Goal: Transaction & Acquisition: Obtain resource

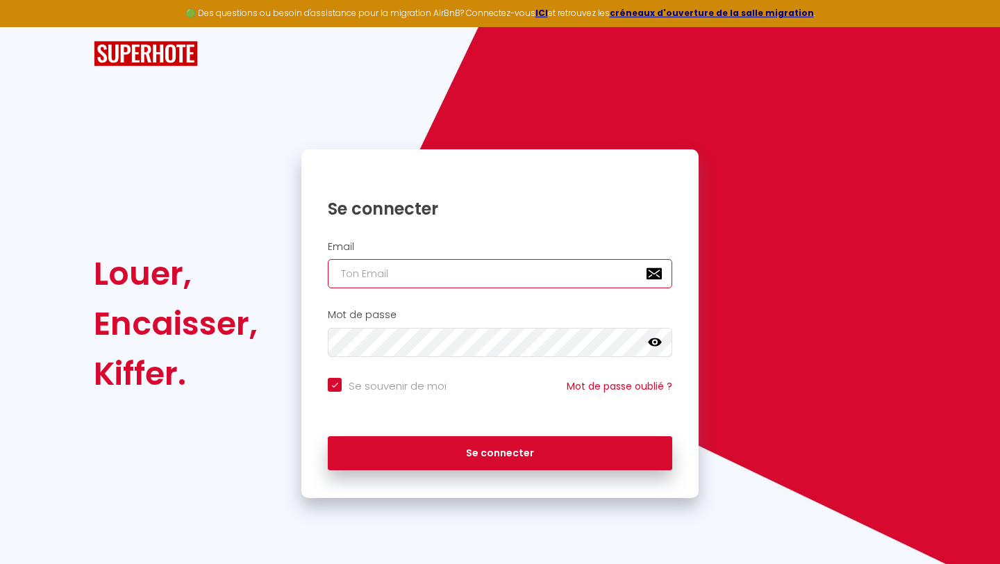
click at [461, 274] on input "email" at bounding box center [500, 273] width 345 height 29
paste input "[EMAIL_ADDRESS][DOMAIN_NAME]"
type input "[EMAIL_ADDRESS][DOMAIN_NAME]"
checkbox input "true"
type input "[EMAIL_ADDRESS][DOMAIN_NAME]"
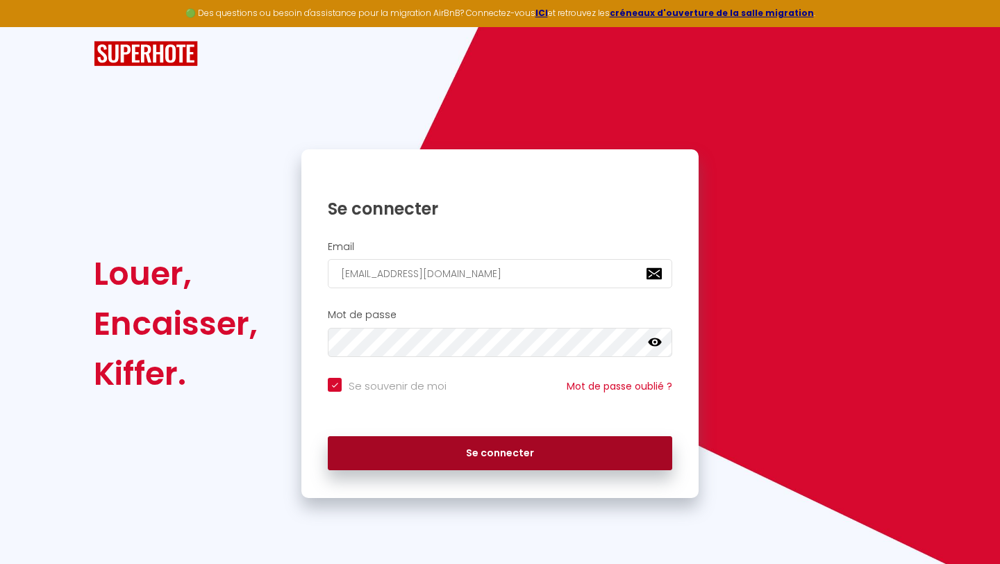
click at [433, 452] on button "Se connecter" at bounding box center [500, 453] width 345 height 35
checkbox input "true"
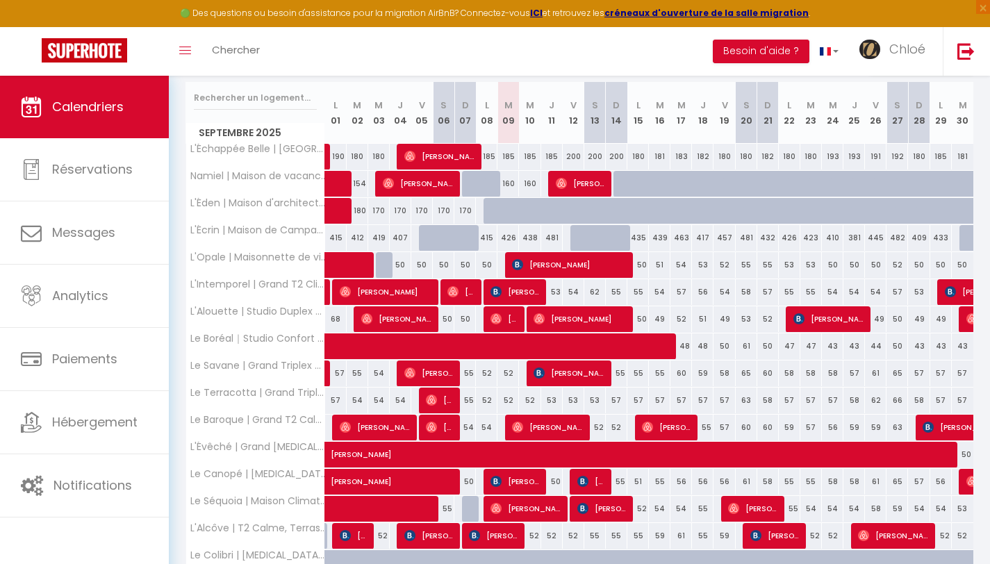
scroll to position [174, 0]
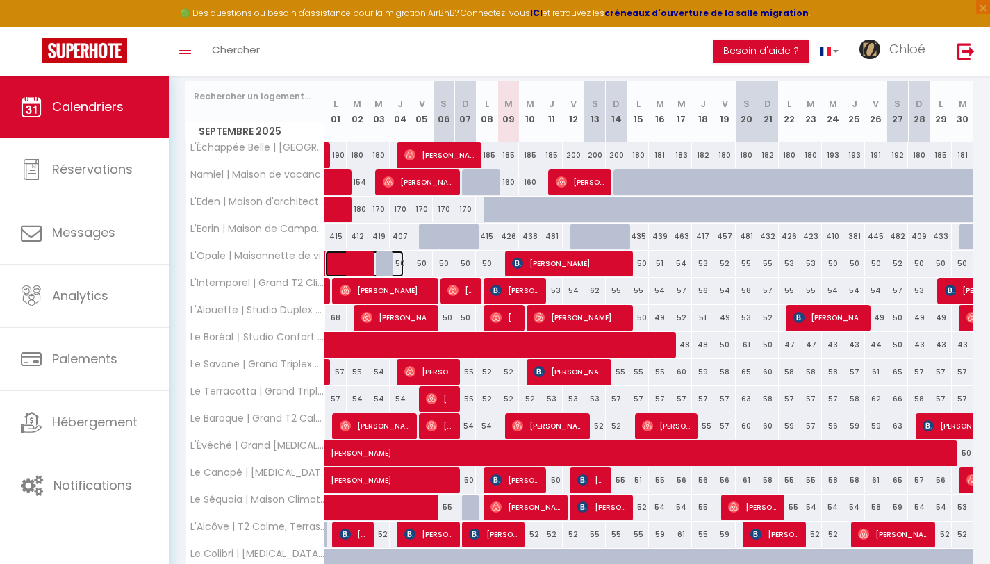
click at [350, 268] on span at bounding box center [372, 264] width 64 height 26
select select "OK"
select select "KO"
select select "0"
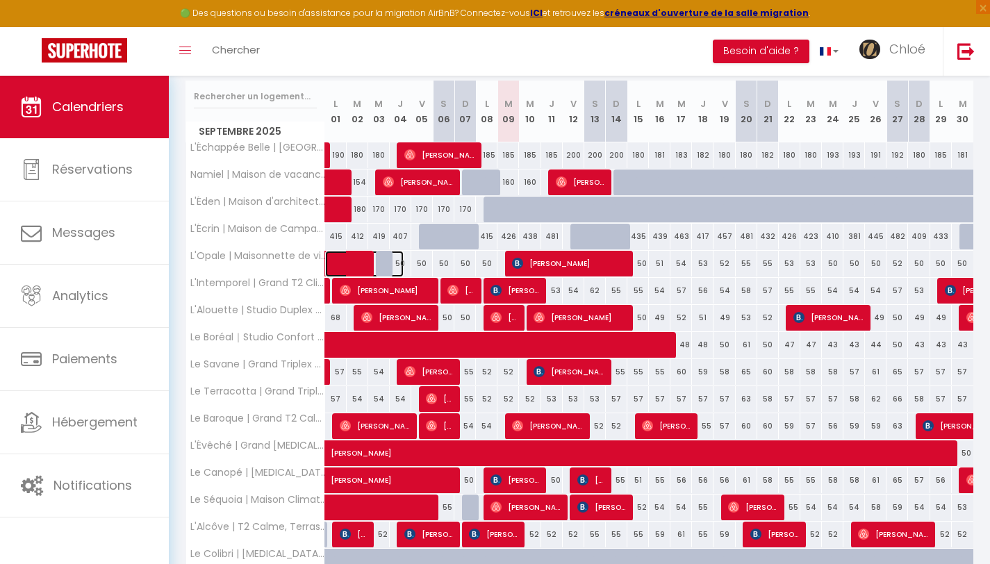
select select "1"
select select
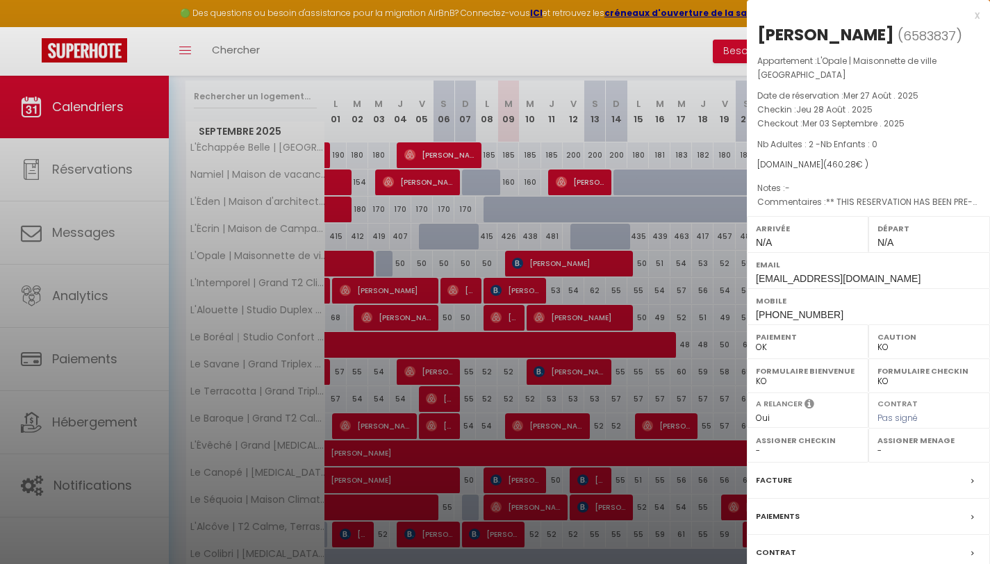
click at [777, 485] on label "Facture" at bounding box center [774, 480] width 36 height 15
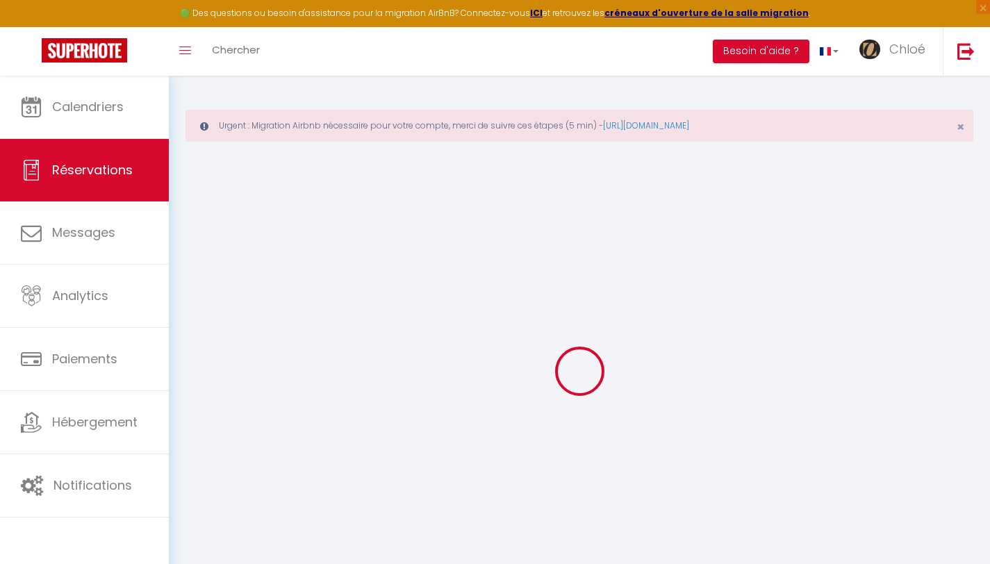
select select "cleaning"
select select "taxes"
select select
checkbox input "false"
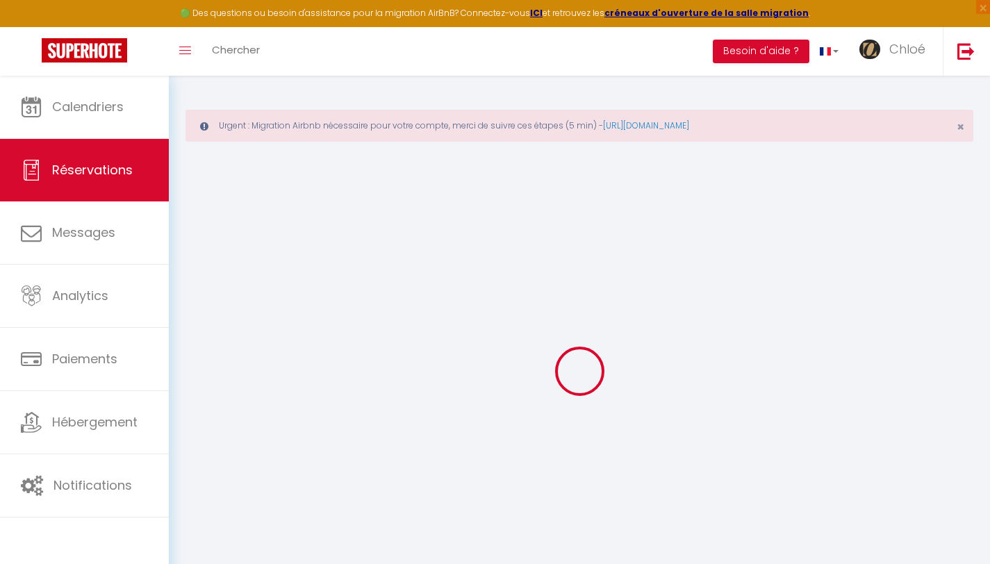
type voyageur0 "** THIS RESERVATION HAS BEEN PRE-PAID ** This guest has requested a receipt for…"
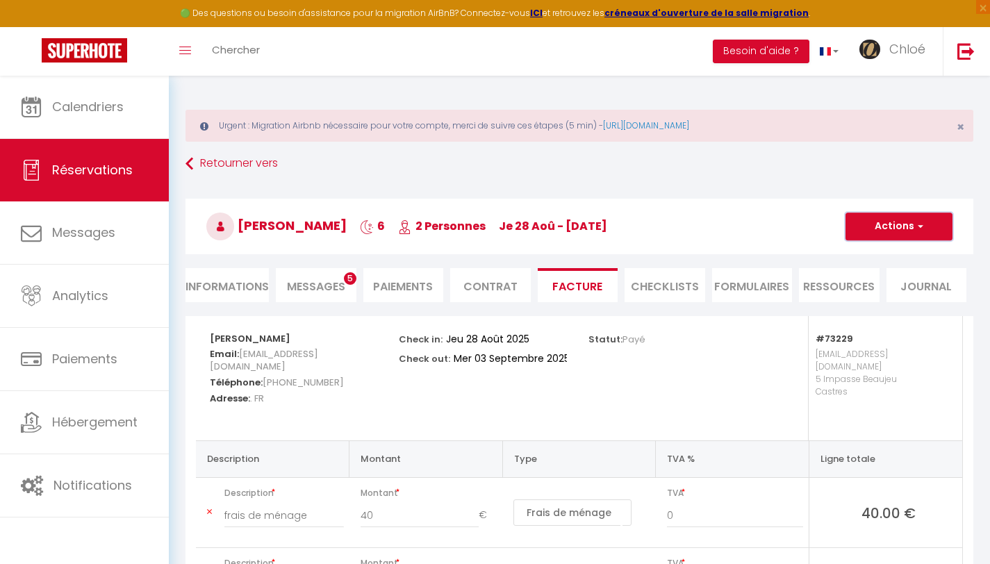
click at [920, 234] on button "Actions" at bounding box center [898, 227] width 107 height 28
click at [884, 276] on link "Aperçu et éditer" at bounding box center [888, 275] width 117 height 18
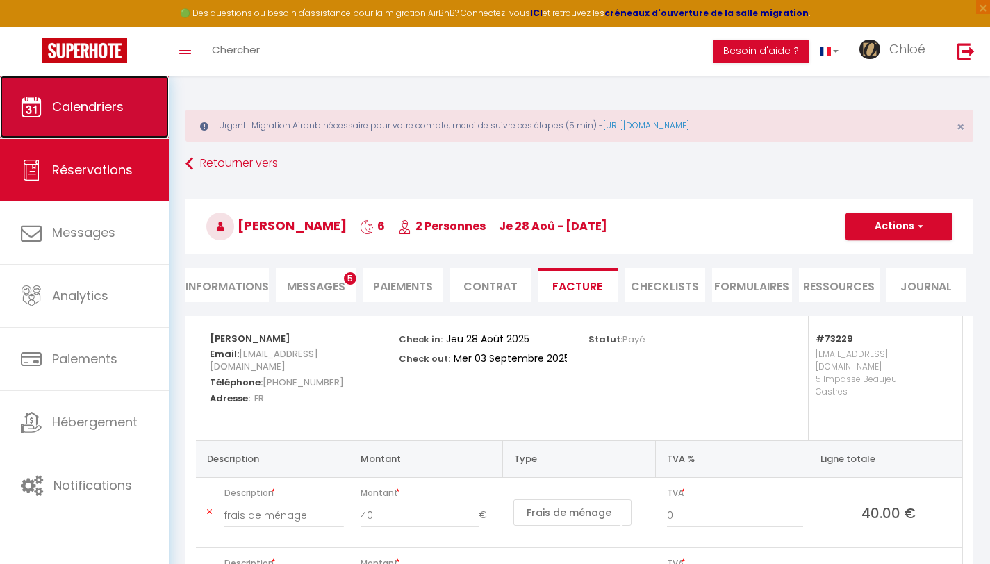
click at [79, 101] on span "Calendriers" at bounding box center [88, 106] width 72 height 17
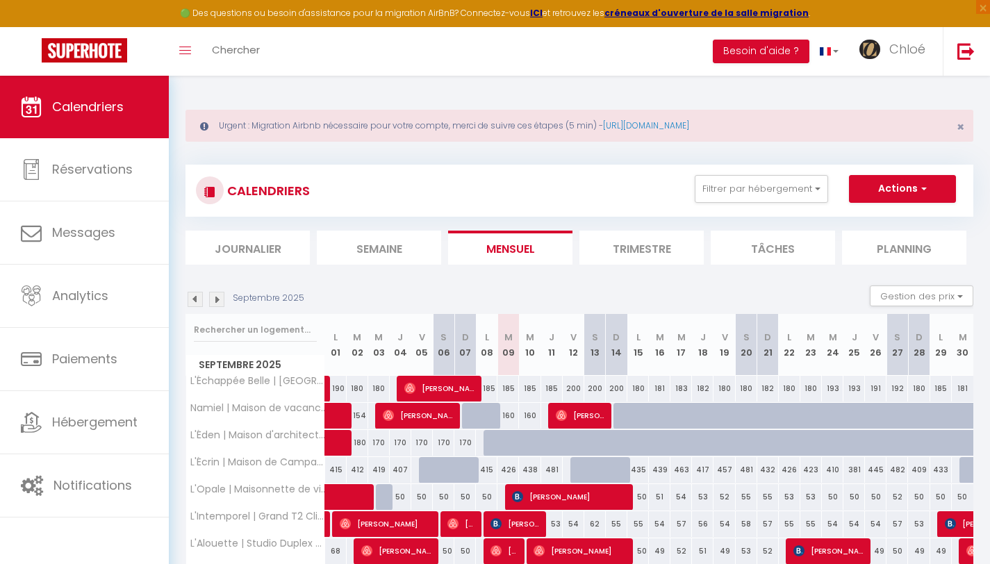
click at [196, 300] on img at bounding box center [195, 299] width 15 height 15
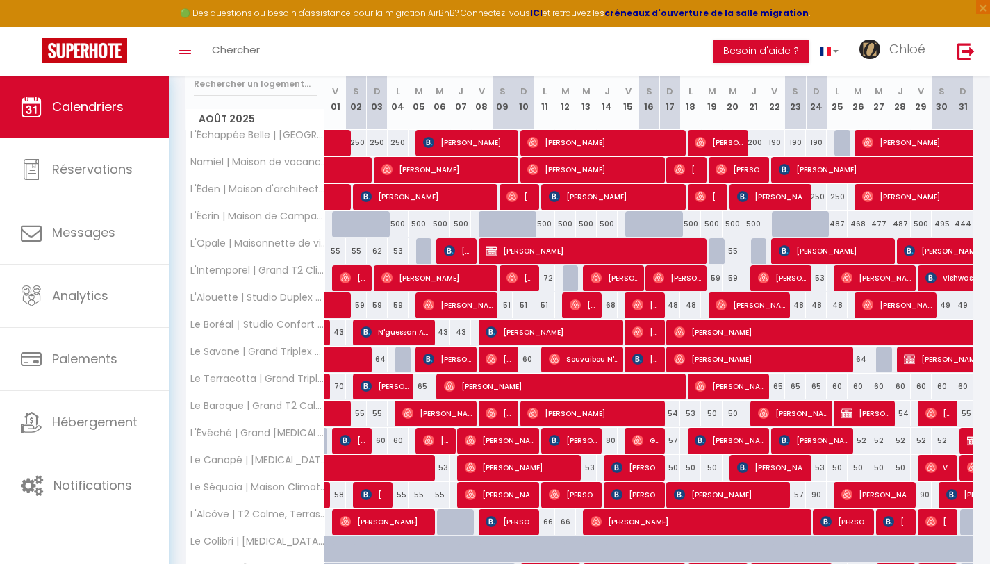
scroll to position [221, 0]
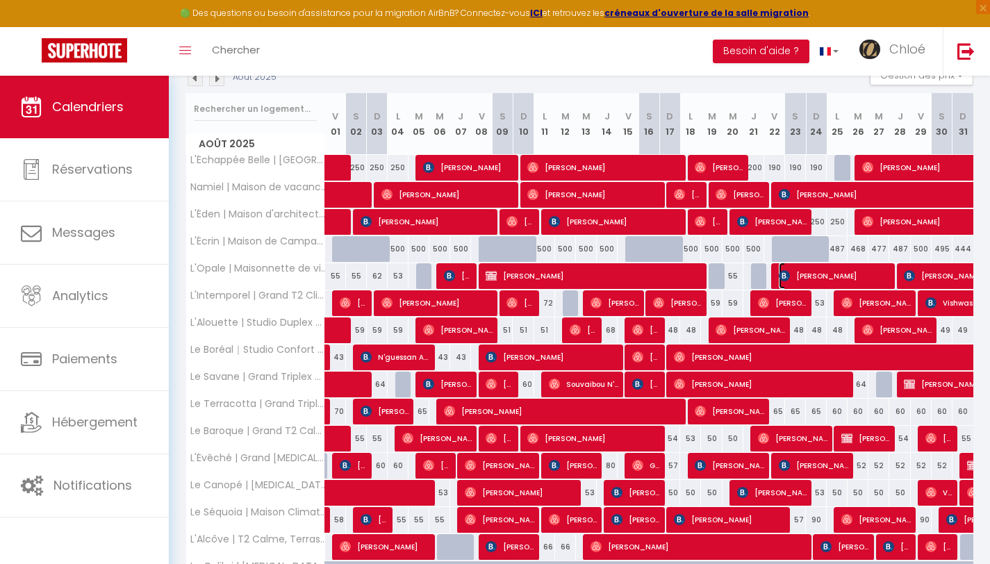
click at [813, 271] on span "Sergiu Dicusar" at bounding box center [834, 276] width 111 height 26
select select "OK"
select select "0"
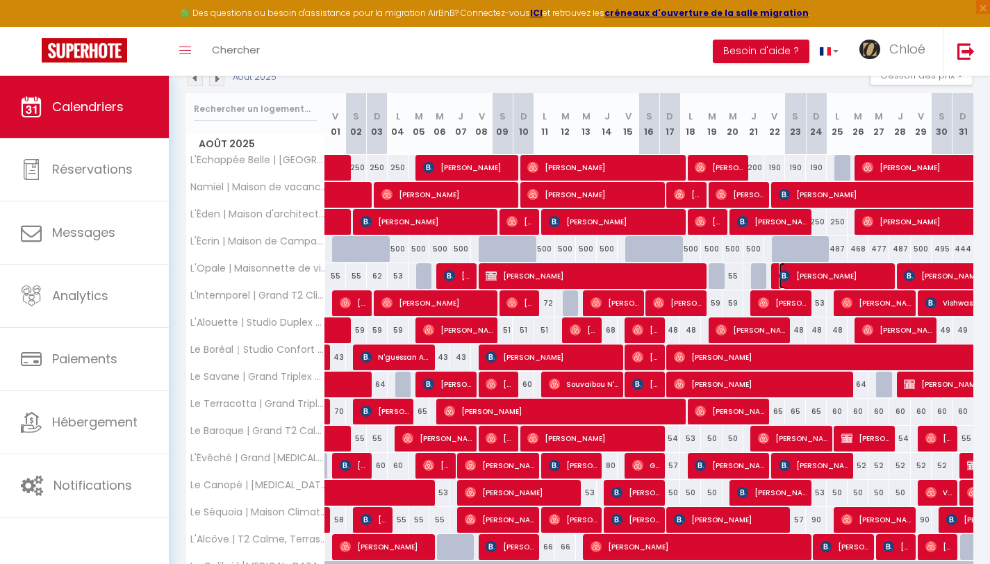
select select "1"
select select
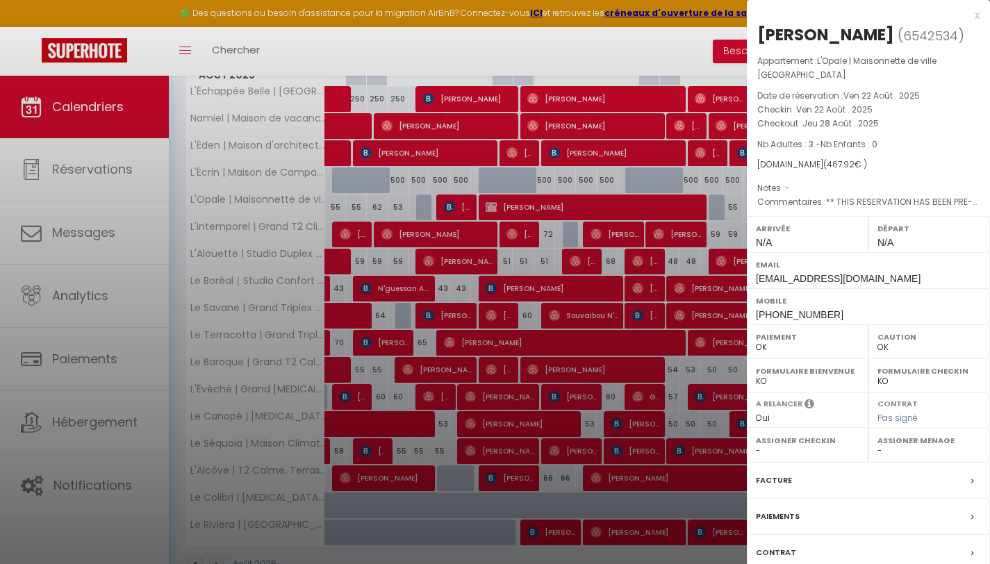
scroll to position [329, 0]
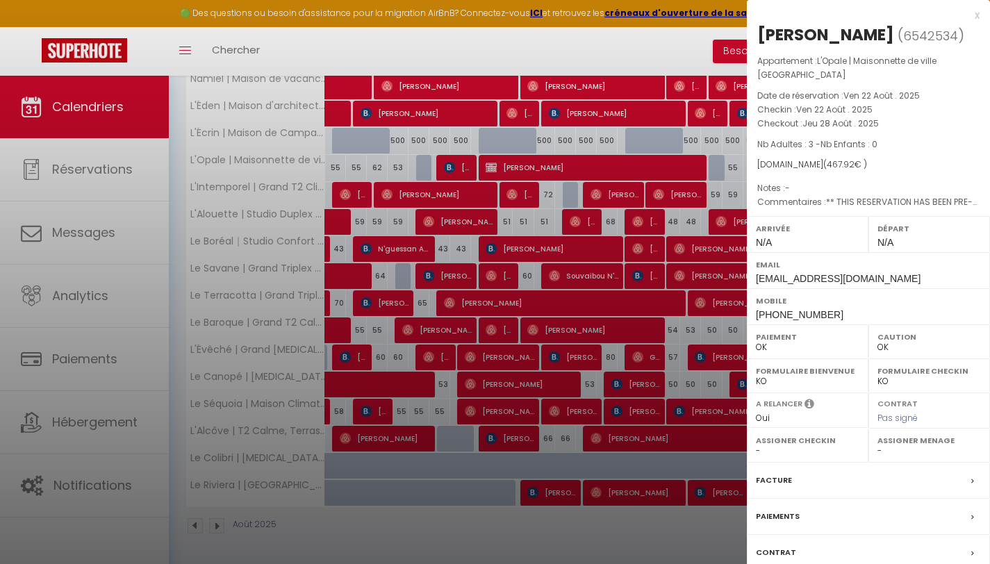
click at [779, 479] on label "Facture" at bounding box center [774, 480] width 36 height 15
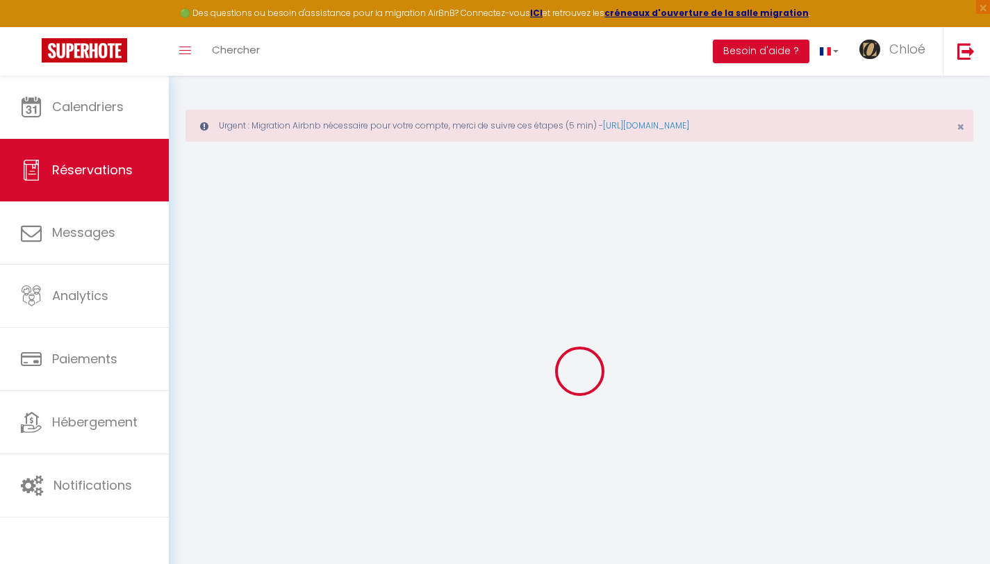
select select
checkbox input "false"
select select
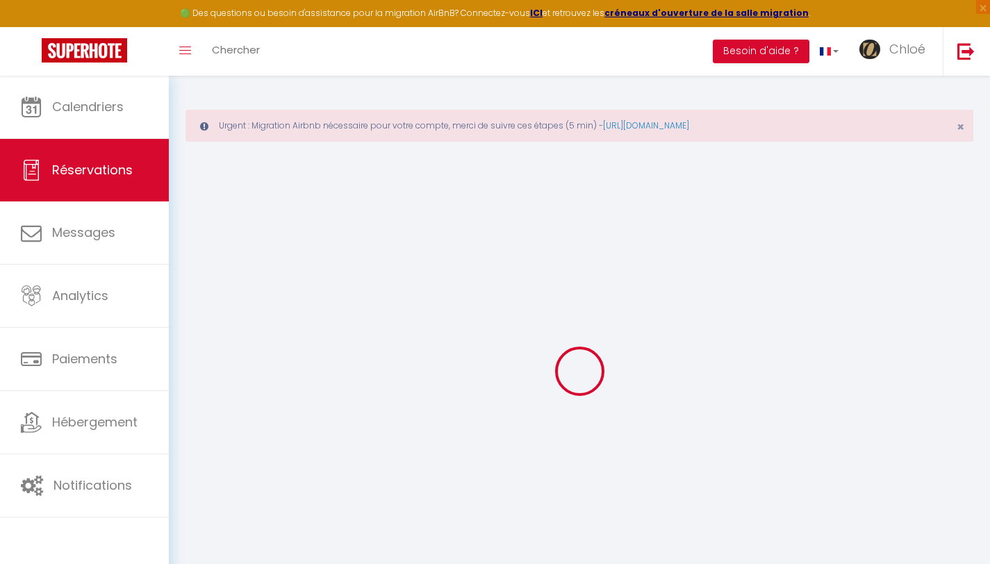
checkbox input "false"
type voyageur0 "** THIS RESERVATION HAS BEEN PRE-PAID ** Je voyage pour affaires et il est poss…"
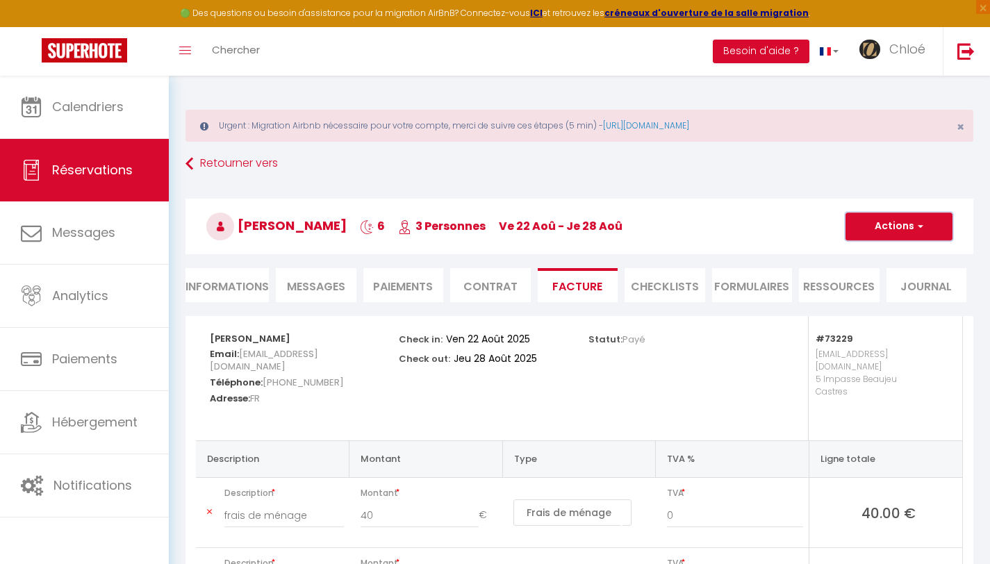
click at [882, 237] on button "Actions" at bounding box center [898, 227] width 107 height 28
click at [871, 274] on link "Aperçu et éditer" at bounding box center [888, 275] width 117 height 18
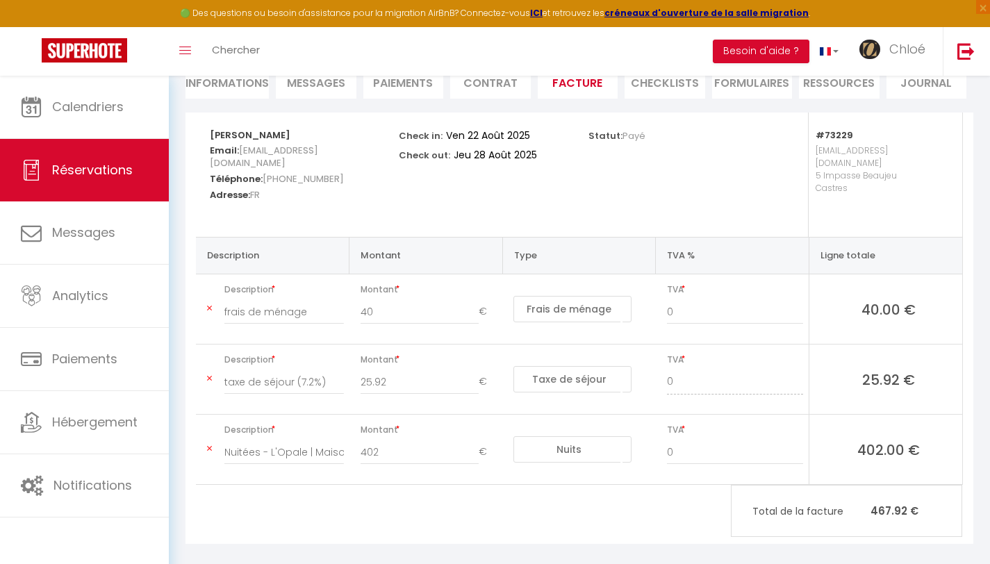
scroll to position [206, 0]
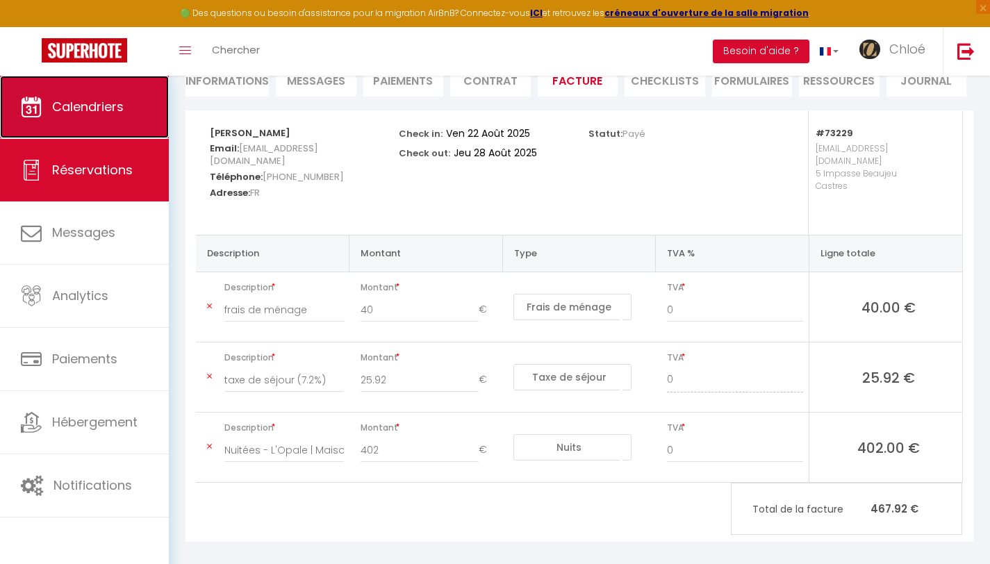
click at [92, 104] on span "Calendriers" at bounding box center [88, 106] width 72 height 17
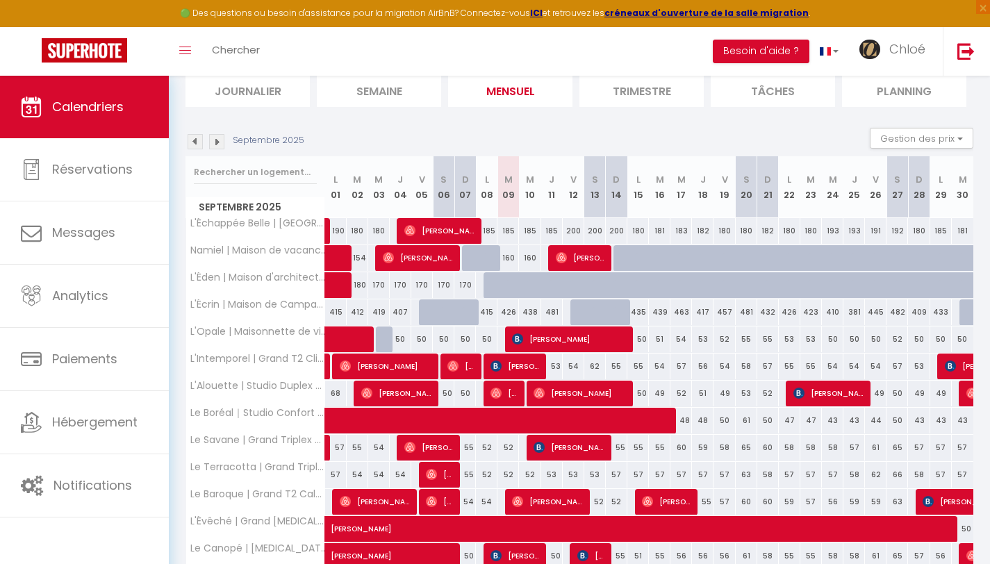
scroll to position [158, 0]
click at [181, 146] on div "Urgent : Migration Airbnb nécessaire pour votre compte, merci de suivre ces éta…" at bounding box center [579, 327] width 821 height 818
click at [189, 140] on img at bounding box center [195, 141] width 15 height 15
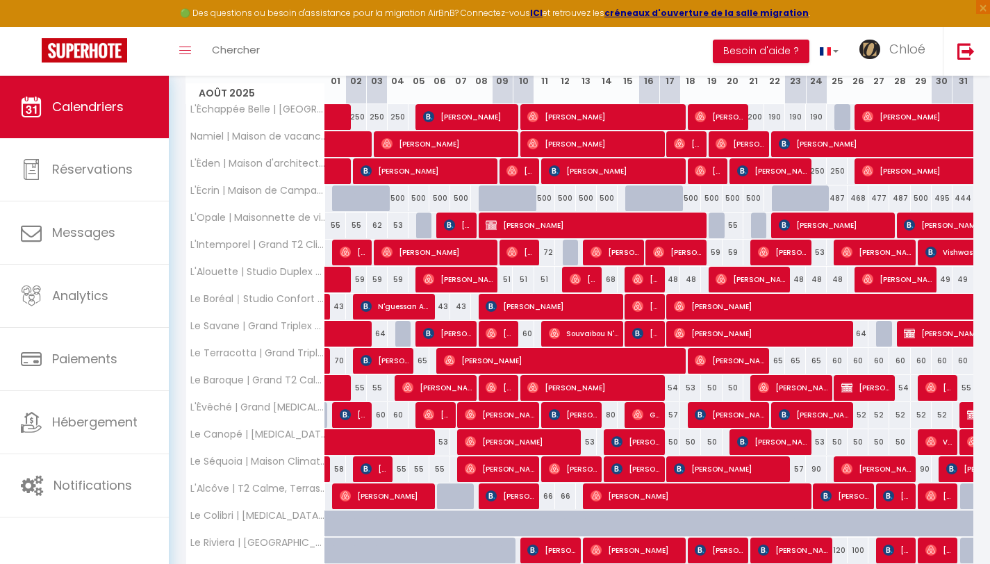
scroll to position [329, 0]
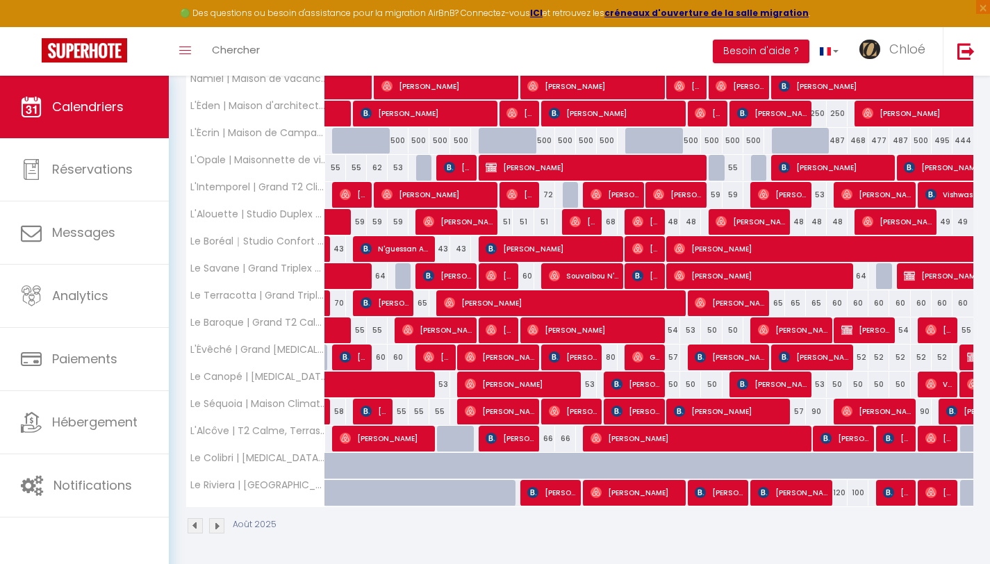
click at [215, 528] on img at bounding box center [216, 525] width 15 height 15
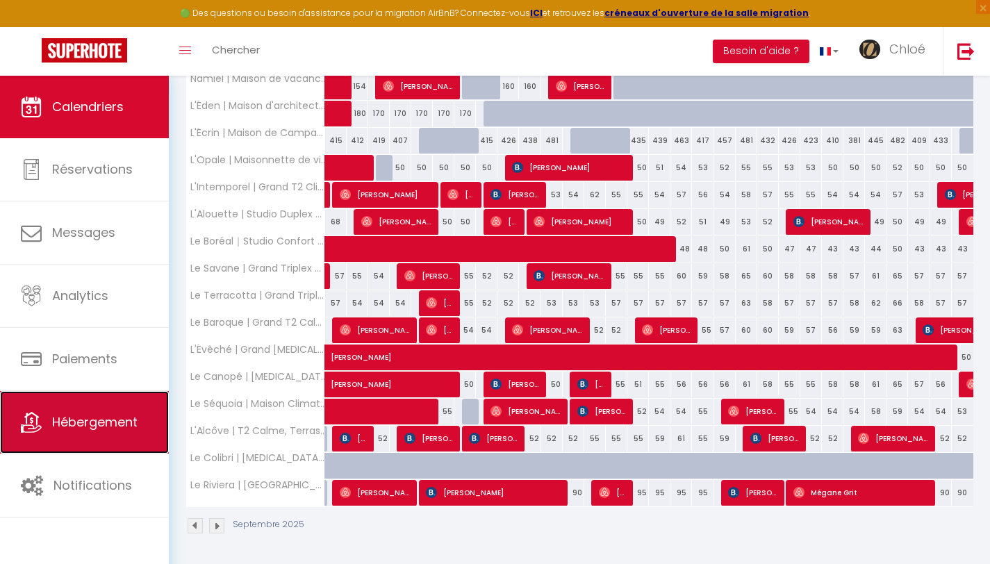
click at [81, 424] on span "Hébergement" at bounding box center [94, 421] width 85 height 17
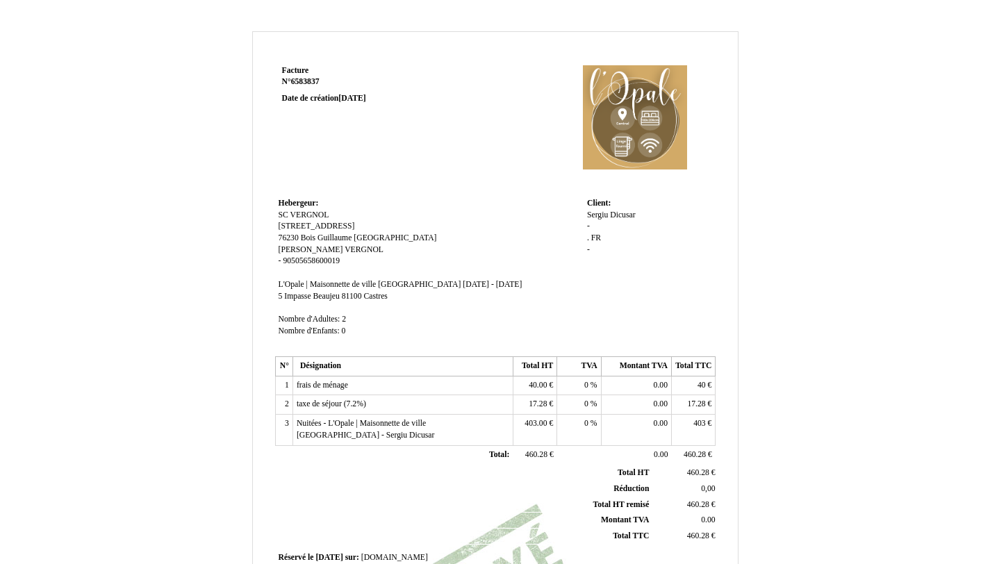
click at [622, 215] on span "Dicusar" at bounding box center [622, 214] width 25 height 9
click at [602, 215] on span "Sergiu" at bounding box center [597, 214] width 21 height 9
type input "S"
type input "ELEKTRODIX"
click at [639, 250] on div "Sergiu ELEKTRODIX Dicusar Dicusar - . . FR FR -" at bounding box center [649, 246] width 125 height 72
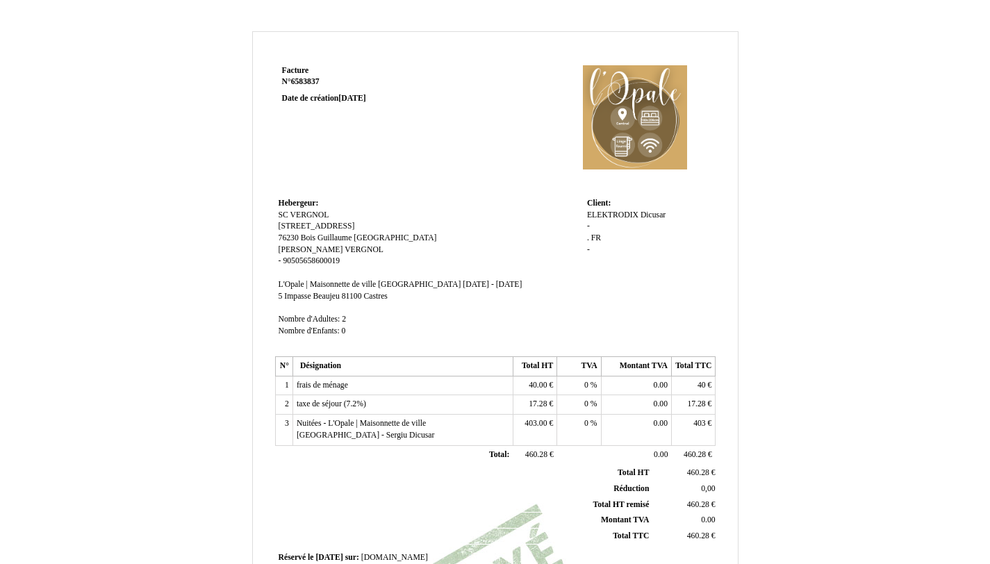
click at [652, 220] on div "ELEKTRODIX ELEKTRODIX Dicusar Dicusar - . . FR FR -" at bounding box center [649, 239] width 125 height 58
click at [652, 216] on span "Dicusar" at bounding box center [652, 214] width 25 height 9
drag, startPoint x: 618, startPoint y: 224, endPoint x: 586, endPoint y: 222, distance: 32.8
click at [586, 222] on td "Client: Client: ELEKTRODIX ELEKTRODIX Dicusar Dicusar - . . FR FR -" at bounding box center [650, 274] width 132 height 158
click at [554, 220] on td "Hebergeur: Hebergeur: SC VERGNOL SC VERGNOL 125 impasse de la Prévôtière 125 im…" at bounding box center [429, 274] width 308 height 158
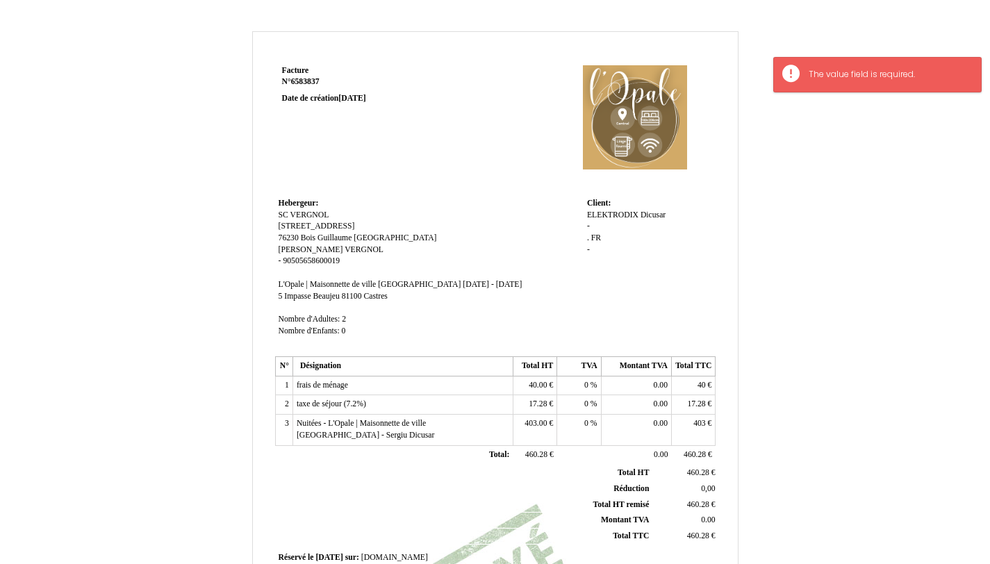
click at [657, 217] on span "Dicusar" at bounding box center [652, 214] width 25 height 9
drag, startPoint x: 616, startPoint y: 226, endPoint x: 593, endPoint y: 224, distance: 23.8
click at [594, 224] on input "Dicusar" at bounding box center [667, 228] width 160 height 15
type input "D"
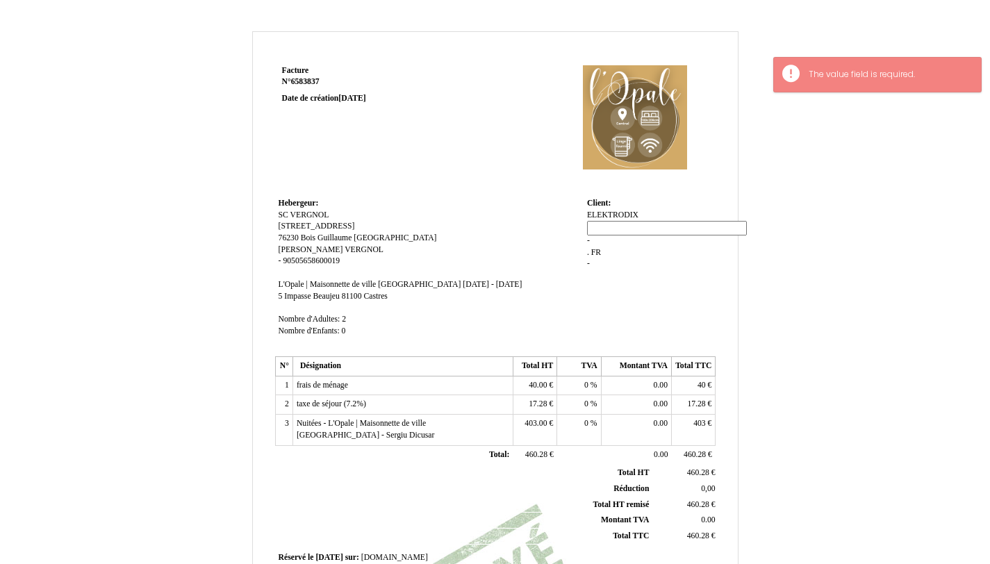
type input ","
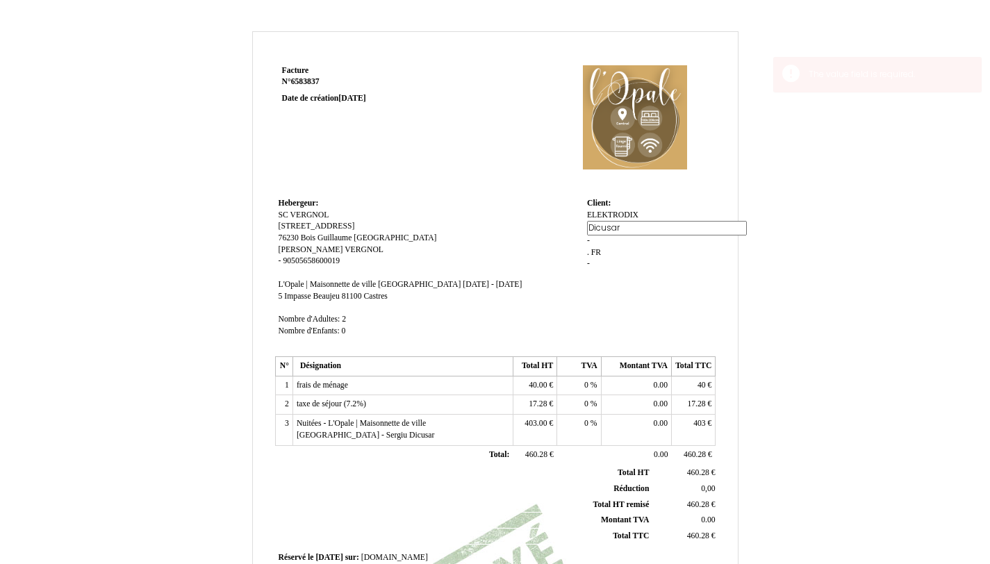
click at [537, 235] on td "Hebergeur: Hebergeur: SC VERGNOL SC VERGNOL 125 impasse de la Prévôtière 125 im…" at bounding box center [429, 274] width 308 height 158
click at [654, 217] on div "ELEKTRODIX ELEKTRODIX , , - . . FR FR -" at bounding box center [649, 239] width 125 height 58
click at [643, 216] on div "ELEKTRODIX ELEKTRODIX , , - . . FR FR -" at bounding box center [649, 239] width 125 height 58
click at [637, 217] on span "ELEKTRODIX" at bounding box center [612, 214] width 51 height 9
click at [643, 216] on input "ELEKTRODIX" at bounding box center [667, 217] width 160 height 15
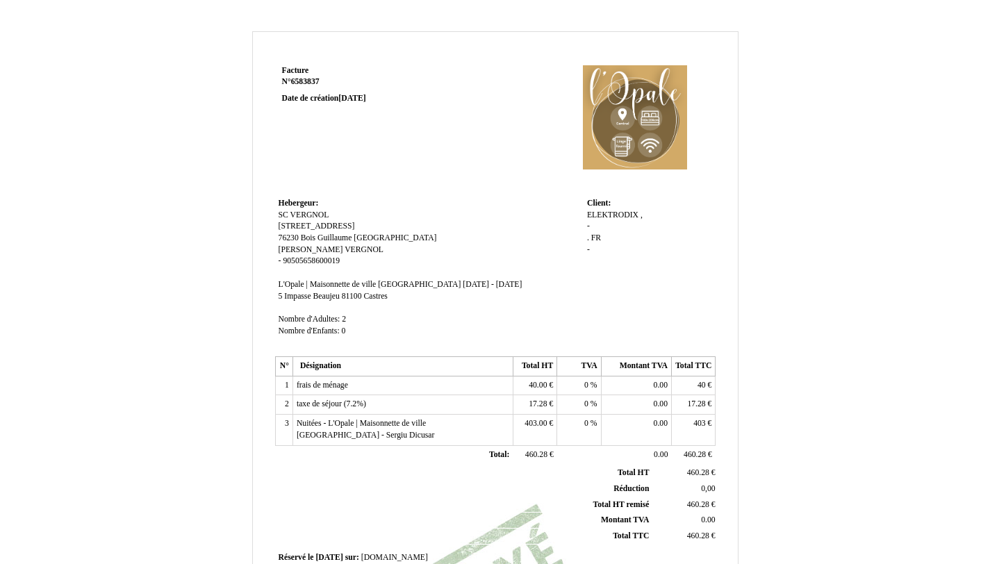
click at [675, 217] on div "ELEKTRODIX ELEKTRODIX , , - . . FR FR -" at bounding box center [649, 239] width 125 height 58
click at [647, 214] on div "ELEKTRODIX ELEKTRODIX , , - . . FR FR -" at bounding box center [649, 239] width 125 height 58
click at [643, 217] on div "ELEKTRODIX ELEKTRODIX , , - . . FR FR -" at bounding box center [649, 239] width 125 height 58
click at [641, 220] on div "ELEKTRODIX ELEKTRODIX , , - . . FR FR -" at bounding box center [649, 239] width 125 height 58
click at [644, 216] on div "ELEKTRODIX ELEKTRODIX , , - . . FR FR -" at bounding box center [649, 239] width 125 height 58
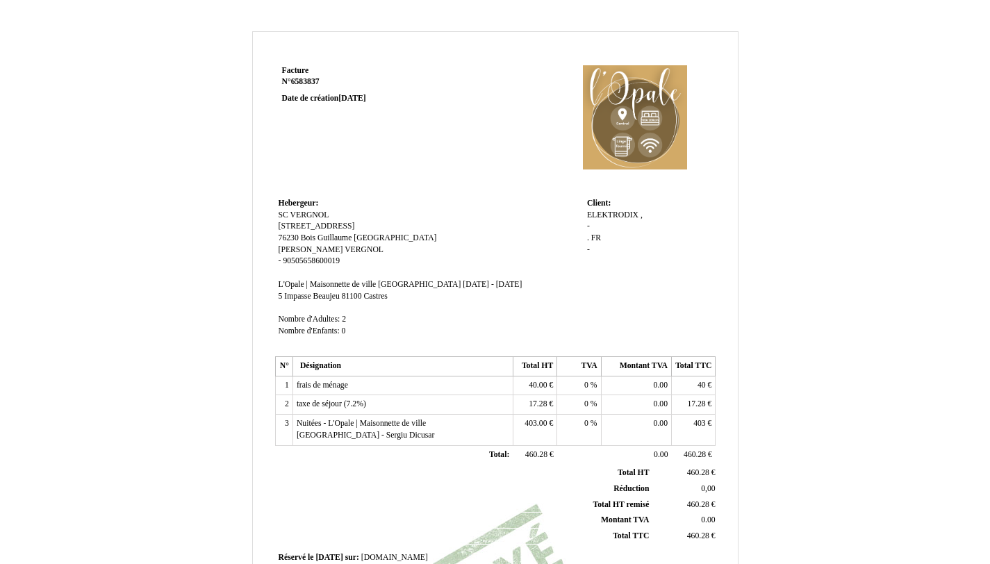
click at [640, 215] on span "," at bounding box center [641, 214] width 2 height 9
click at [646, 213] on div "ELEKTRODIX ELEKTRODIX , , - . . FR FR -" at bounding box center [649, 239] width 125 height 58
click at [621, 231] on div "ELEKTRODIX ELEKTRODIX , , - . . FR FR -" at bounding box center [649, 239] width 125 height 58
click at [588, 226] on span "-" at bounding box center [588, 226] width 3 height 9
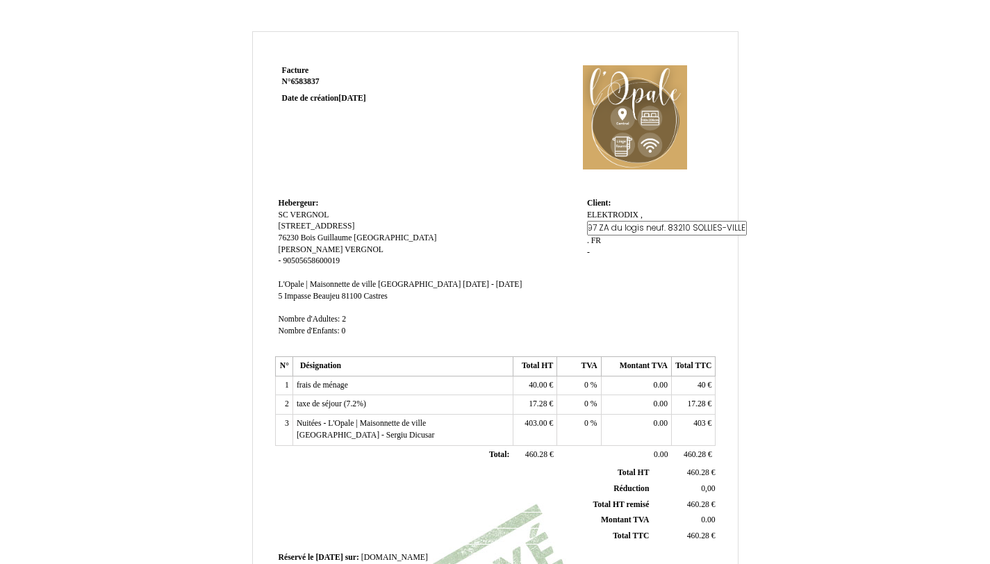
type input "345 RD 97 ZA du logis neuf. 83210 SOLLIES-VILLE"
click at [532, 233] on td "Hebergeur: Hebergeur: SC VERGNOL SC VERGNOL 125 impasse de la Prévôtière 125 im…" at bounding box center [429, 274] width 308 height 158
click at [515, 251] on td "Hebergeur: Hebergeur: SC VERGNOL SC VERGNOL 125 impasse de la Prévôtière 125 im…" at bounding box center [429, 274] width 308 height 158
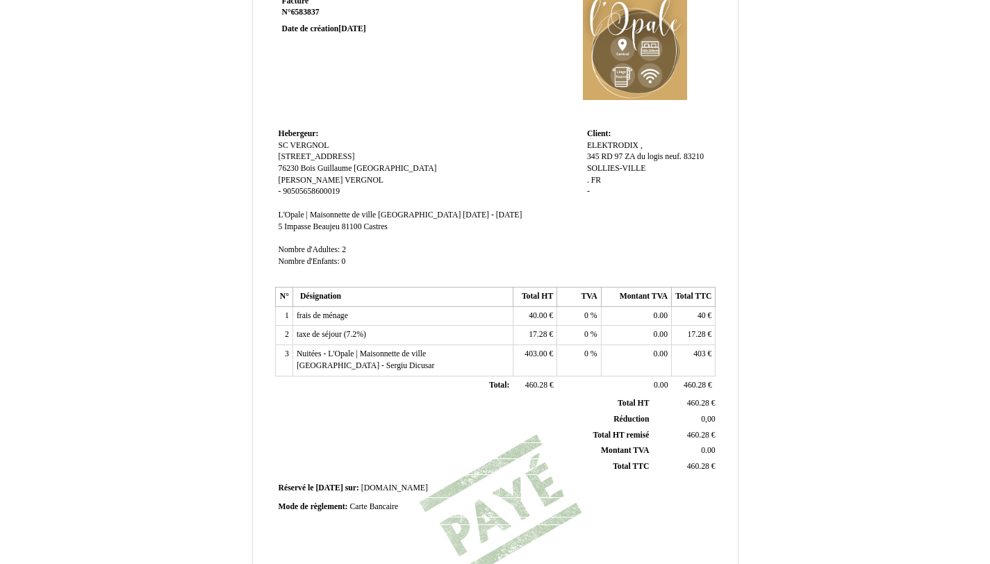
scroll to position [274, 0]
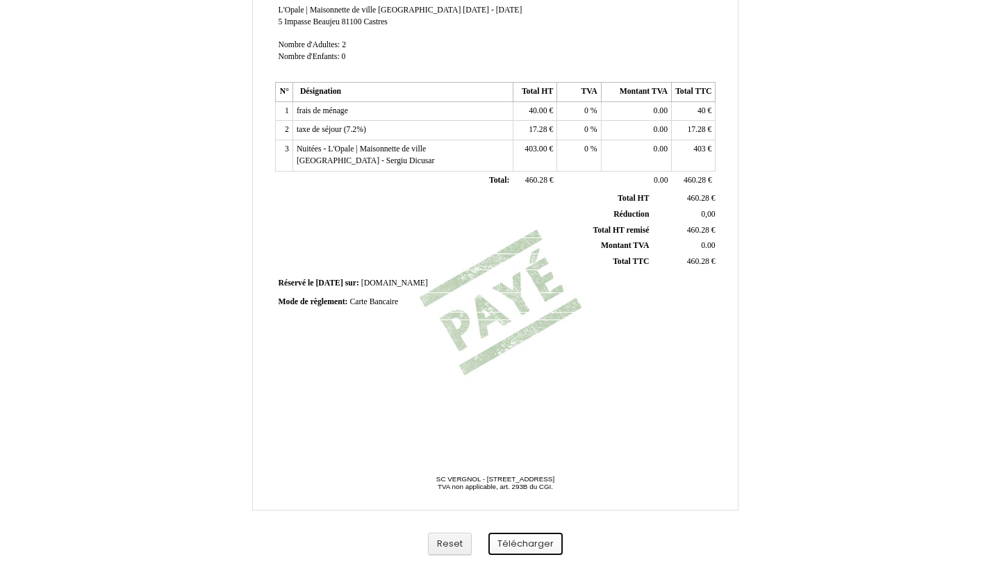
click at [515, 543] on button "Télécharger" at bounding box center [525, 544] width 74 height 23
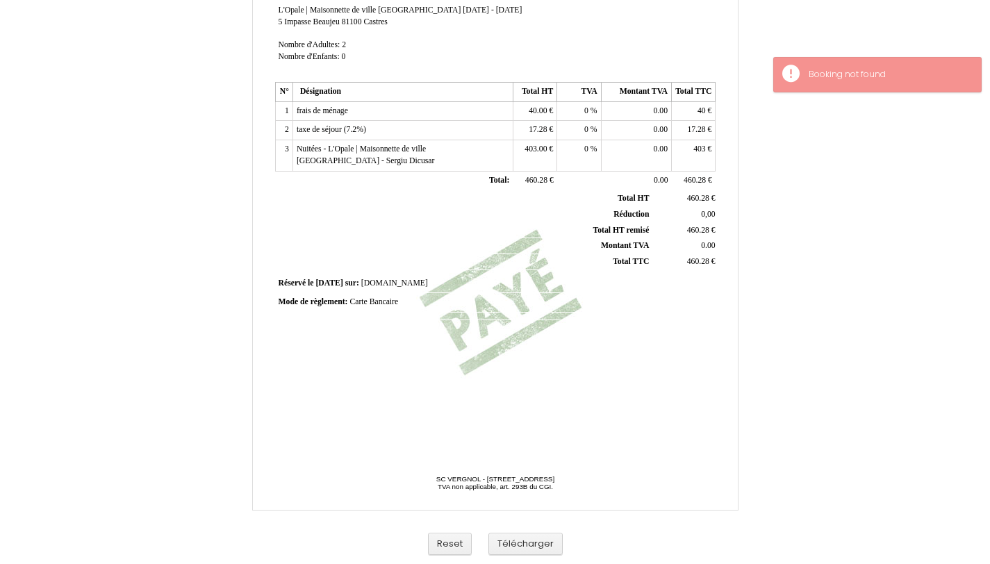
click at [504, 558] on div "Reset Télécharger" at bounding box center [495, 544] width 792 height 40
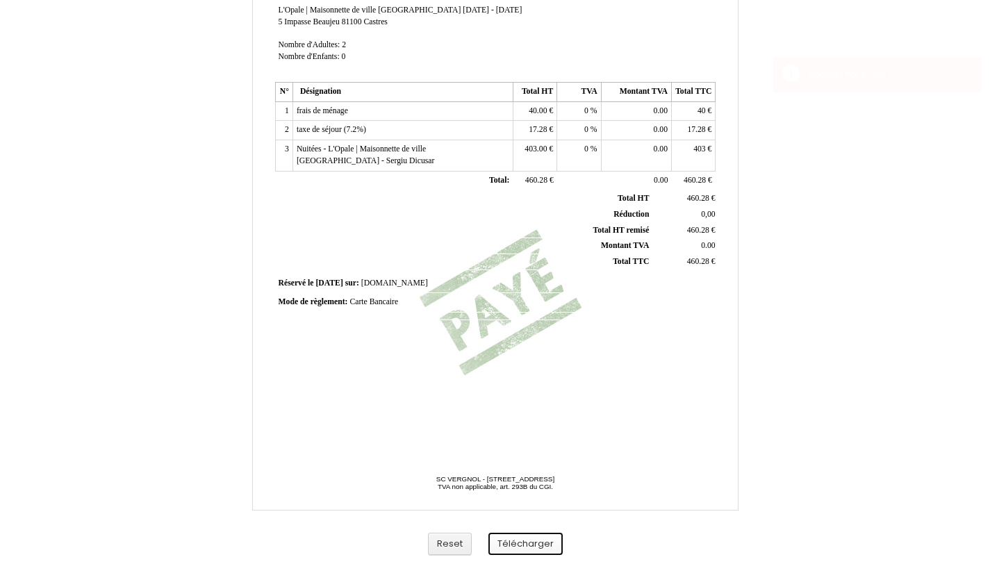
click at [505, 548] on button "Télécharger" at bounding box center [525, 544] width 74 height 23
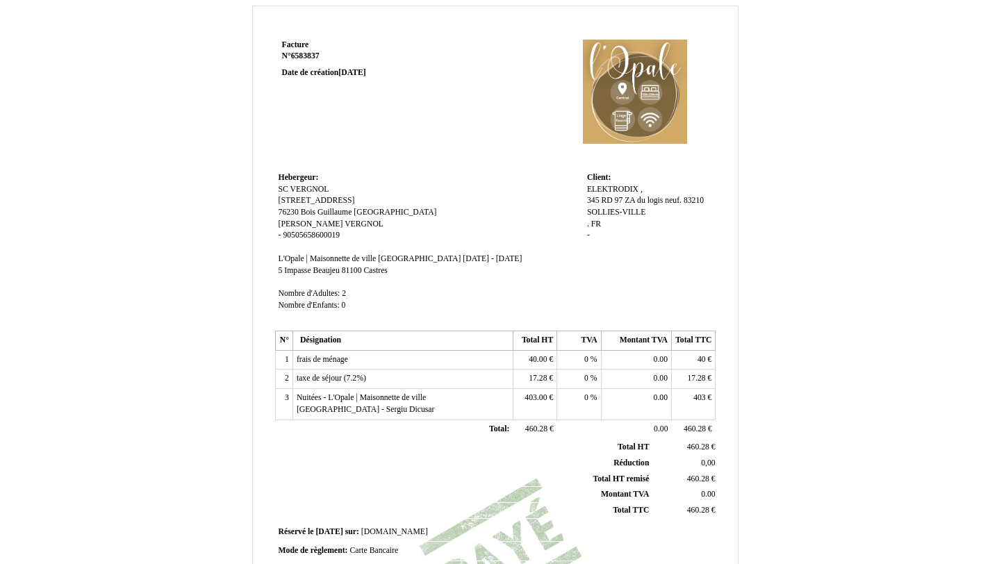
scroll to position [0, 0]
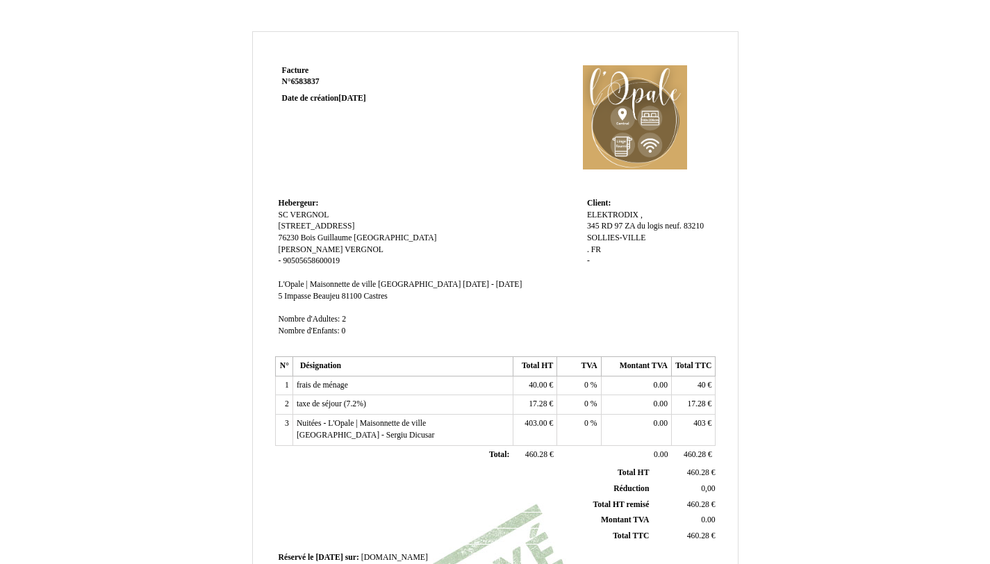
click at [597, 225] on span "345 RD 97 ZA du logis neuf. 83210 SOLLIES-VILLE" at bounding box center [645, 232] width 117 height 21
drag, startPoint x: 665, startPoint y: 227, endPoint x: 496, endPoint y: 231, distance: 168.9
click at [496, 231] on tr "Hebergeur: Hebergeur: SC VERGNOL SC VERGNOL 125 impasse de la Prévôtière 125 im…" at bounding box center [495, 274] width 441 height 158
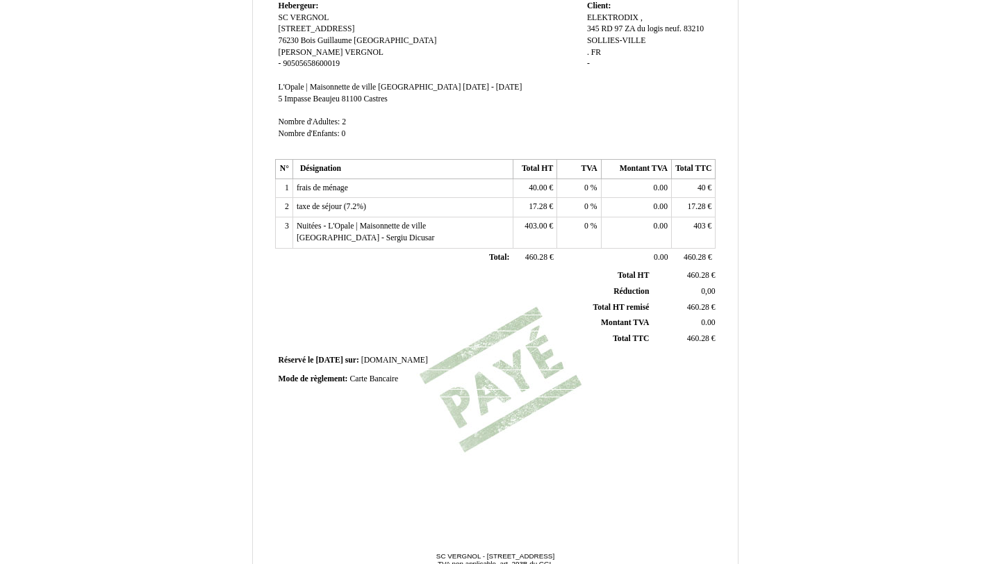
scroll to position [274, 0]
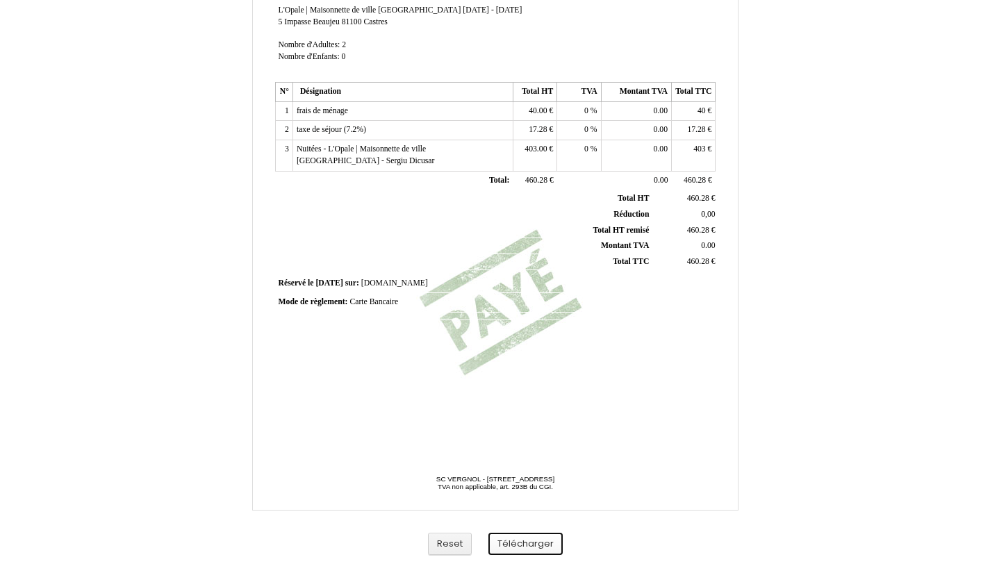
click at [527, 536] on button "Télécharger" at bounding box center [525, 544] width 74 height 23
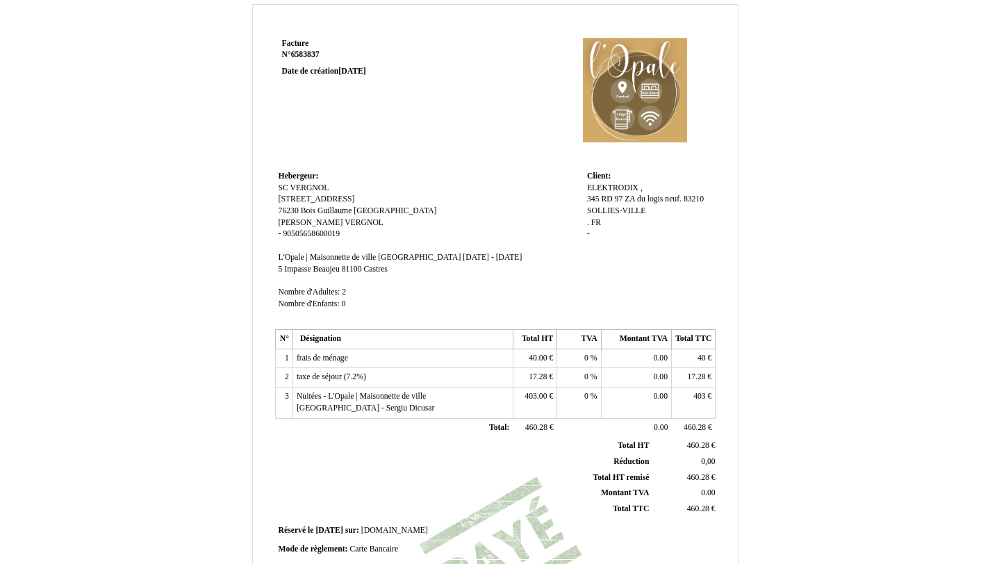
scroll to position [0, 0]
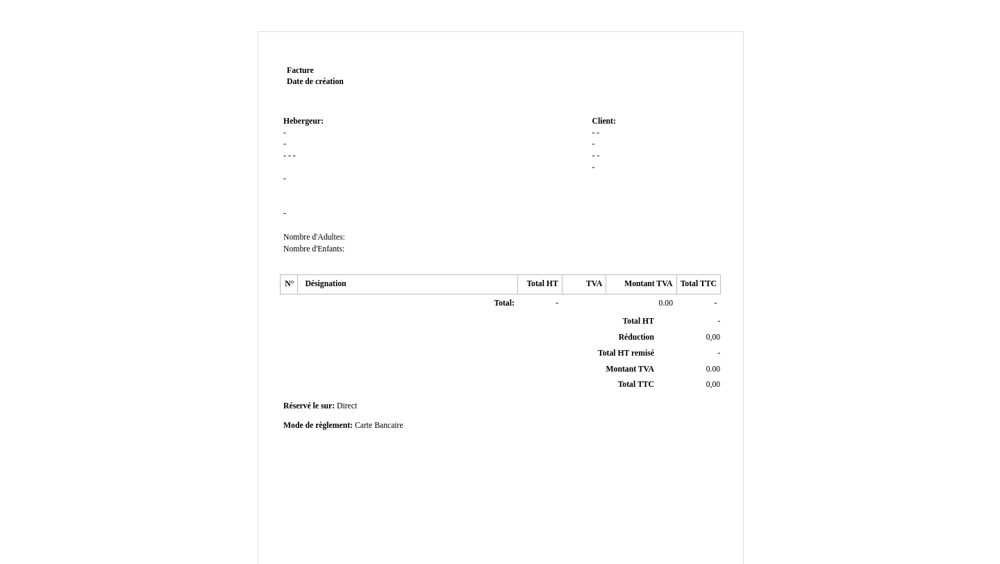
type input "Sergiu"
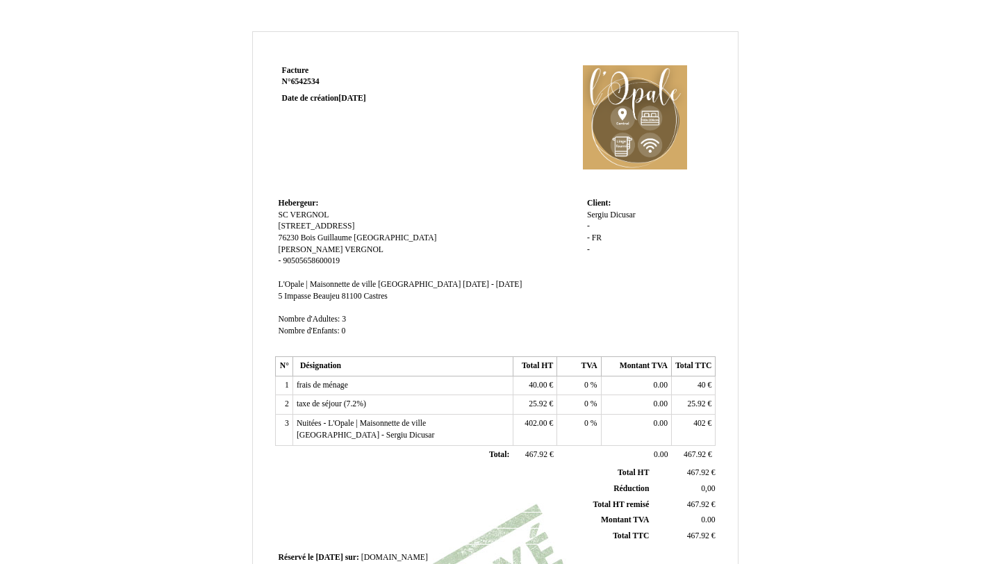
click at [599, 217] on span "Sergiu" at bounding box center [597, 214] width 21 height 9
drag, startPoint x: 608, startPoint y: 213, endPoint x: 586, endPoint y: 210, distance: 21.6
click at [586, 210] on td "Client: Client: [PERSON_NAME] Dicusar Dicusar - - FR FR -" at bounding box center [650, 274] width 132 height 158
click at [677, 217] on div "[PERSON_NAME] Dicusar - - FR FR -" at bounding box center [649, 246] width 125 height 72
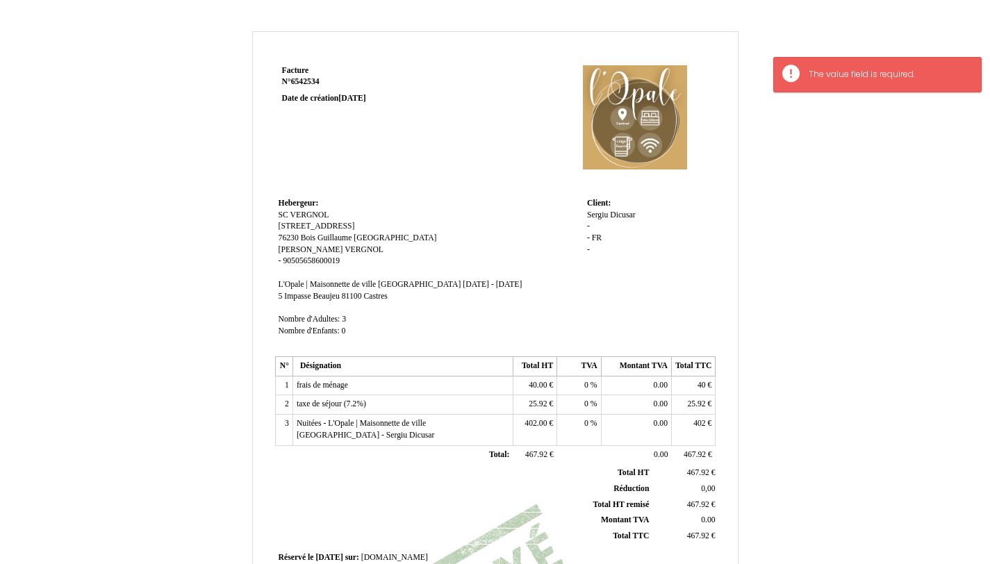
click at [597, 215] on span "Sergiu" at bounding box center [597, 214] width 21 height 9
drag, startPoint x: 620, startPoint y: 214, endPoint x: 584, endPoint y: 208, distance: 35.9
click at [584, 208] on td "Client: Client: [PERSON_NAME] Dicusar Dicusar - - FR FR -" at bounding box center [650, 274] width 132 height 158
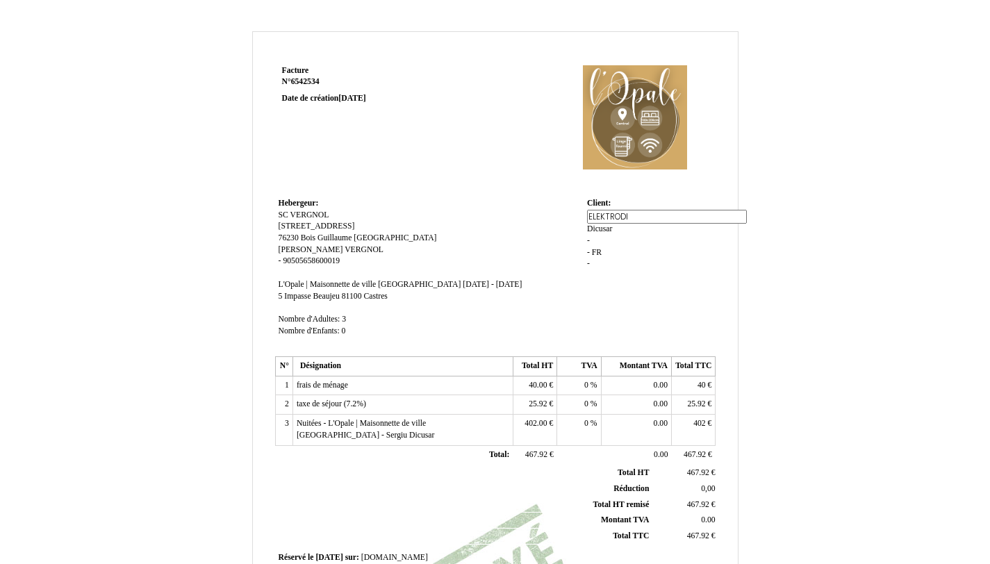
type input "ELEKTRODIX"
click at [571, 206] on td "Hebergeur: Hebergeur: SC VERGNOL SC VERGNOL [STREET_ADDRESS] [STREET_ADDRESS][P…" at bounding box center [429, 274] width 308 height 158
click at [656, 216] on span "Dicusar" at bounding box center [652, 214] width 25 height 9
type input "D"
type input "."
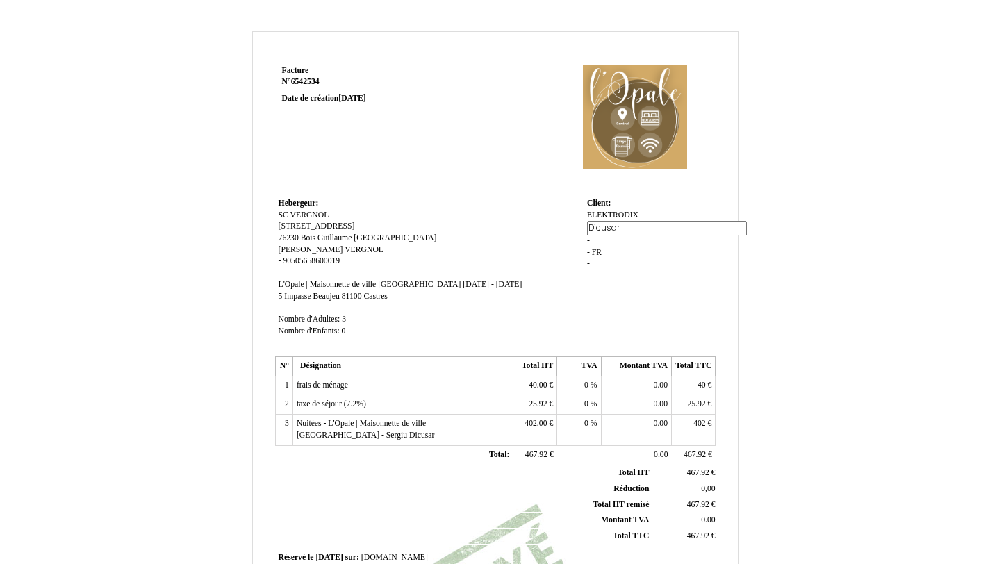
click at [561, 235] on td "Hebergeur: Hebergeur: SC VERGNOL SC VERGNOL [STREET_ADDRESS] [STREET_ADDRESS][P…" at bounding box center [429, 274] width 308 height 158
click at [590, 226] on div "ELEKTRODIX ELEKTRODIX . . - - FR FR -" at bounding box center [649, 239] width 125 height 58
click at [584, 227] on td "Client: Client: ELEKTRODIX ELEKTRODIX . . - - FR FR -" at bounding box center [650, 274] width 132 height 158
click at [590, 226] on div "ELEKTRODIX ELEKTRODIX . . - - FR FR -" at bounding box center [649, 239] width 125 height 58
click at [589, 226] on span "-" at bounding box center [588, 226] width 3 height 9
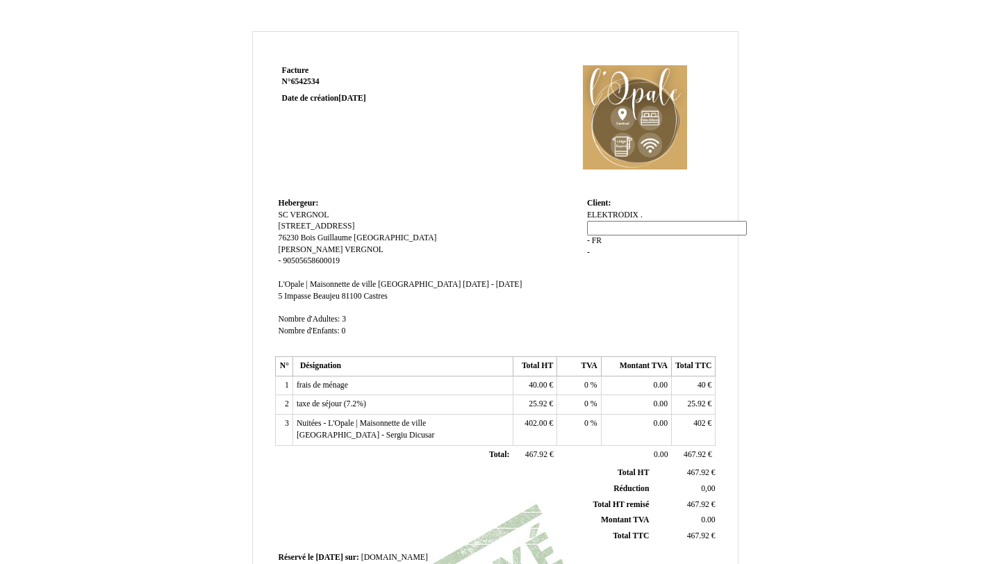
paste input "345 RD 97 ZA du logis neuf. 83210 SOLLIES-VILLE"
type input "345 RD 97 ZA du logis neuf. 83210 SOLLIES-VILLE"
click at [494, 248] on td "Hebergeur: Hebergeur: SC VERGNOL SC VERGNOL [STREET_ADDRESS] [STREET_ADDRESS][P…" at bounding box center [429, 274] width 308 height 158
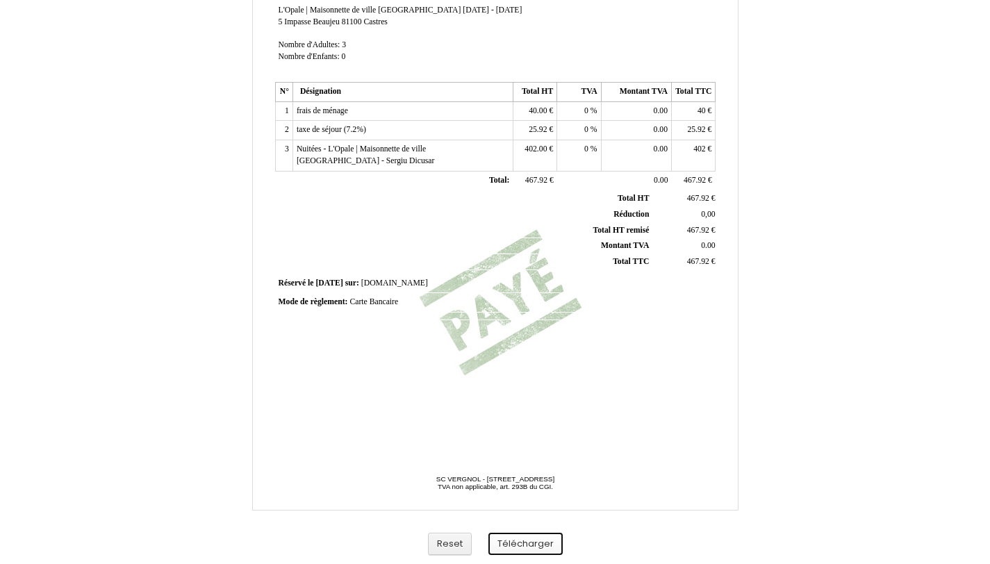
click at [519, 533] on button "Télécharger" at bounding box center [525, 544] width 74 height 23
click at [559, 547] on button "Télécharger" at bounding box center [525, 544] width 74 height 23
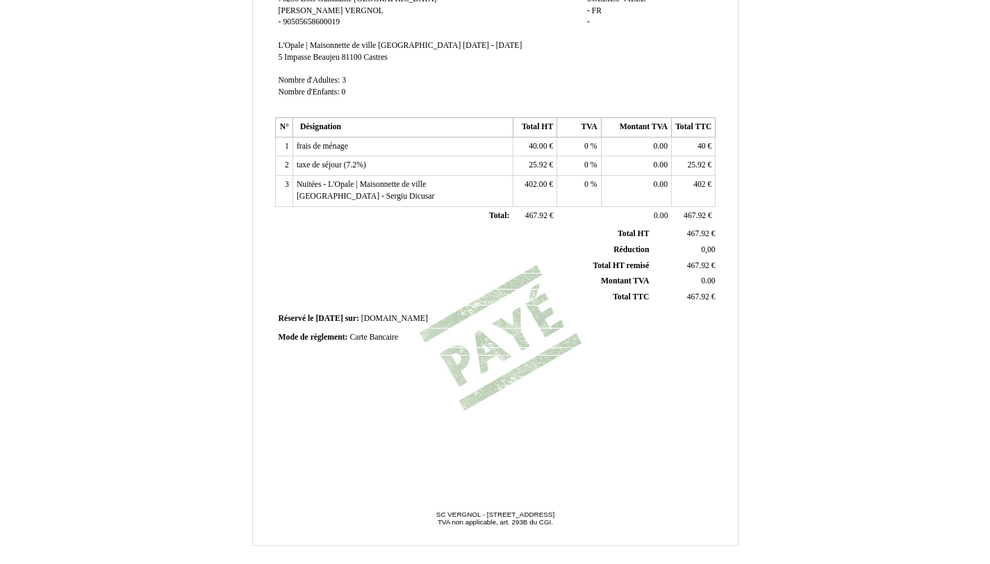
scroll to position [0, 0]
